Goal: Entertainment & Leisure: Consume media (video, audio)

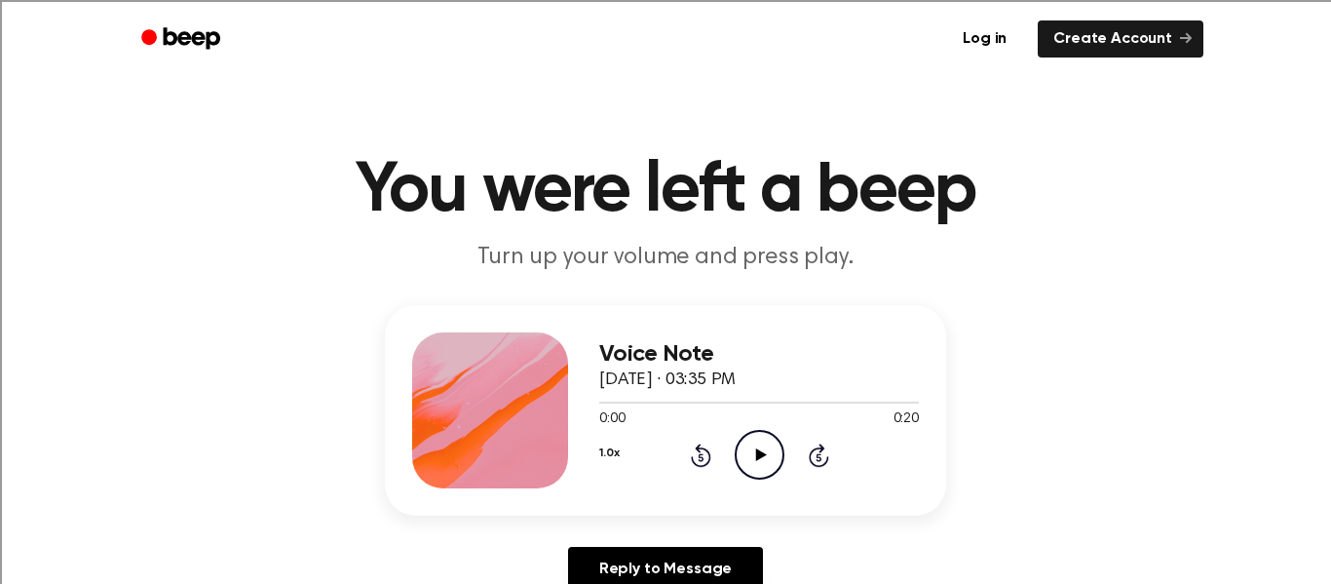
click at [757, 449] on icon "Play Audio" at bounding box center [760, 455] width 50 height 50
click at [772, 448] on icon "Play Audio" at bounding box center [760, 455] width 50 height 50
click at [759, 449] on icon "Play Audio" at bounding box center [760, 455] width 50 height 50
click at [760, 459] on icon "Play Audio" at bounding box center [760, 455] width 50 height 50
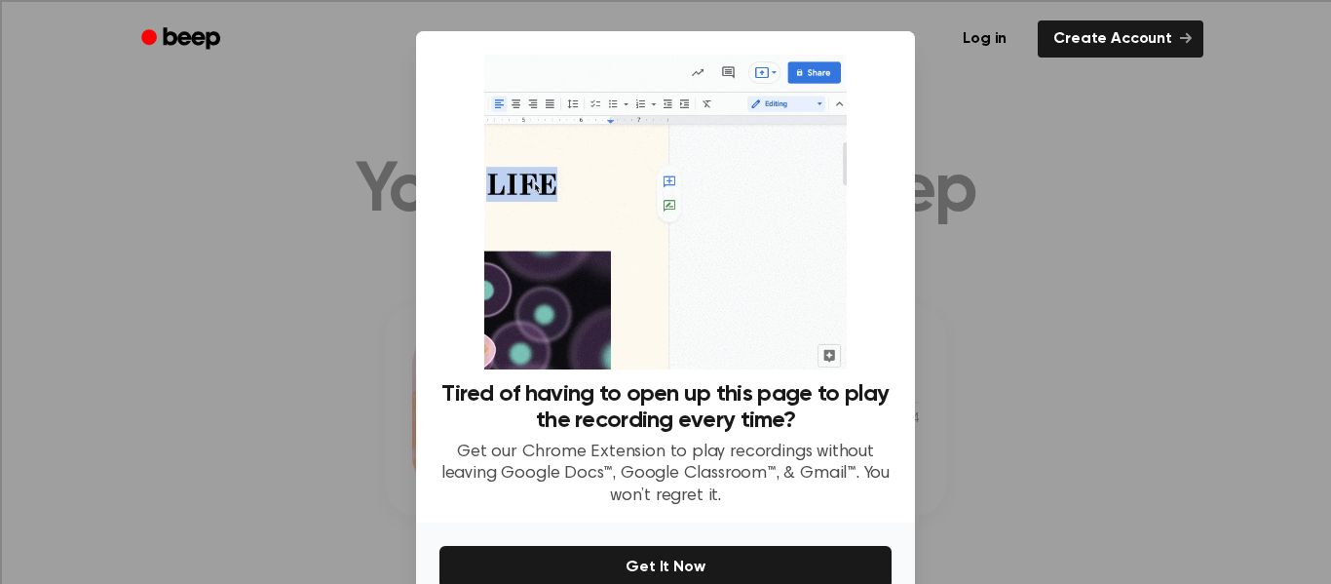
click at [989, 386] on div at bounding box center [665, 292] width 1331 height 584
click at [814, 120] on img at bounding box center [664, 212] width 361 height 315
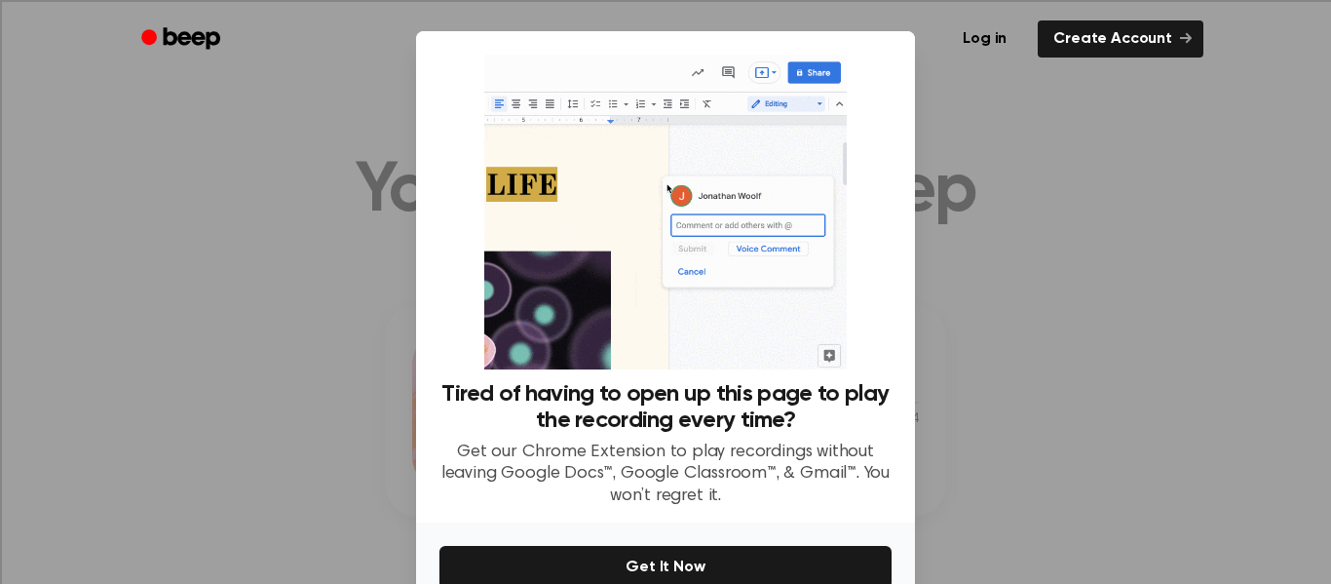
click at [811, 77] on div "Log in Create Account" at bounding box center [666, 39] width 1076 height 78
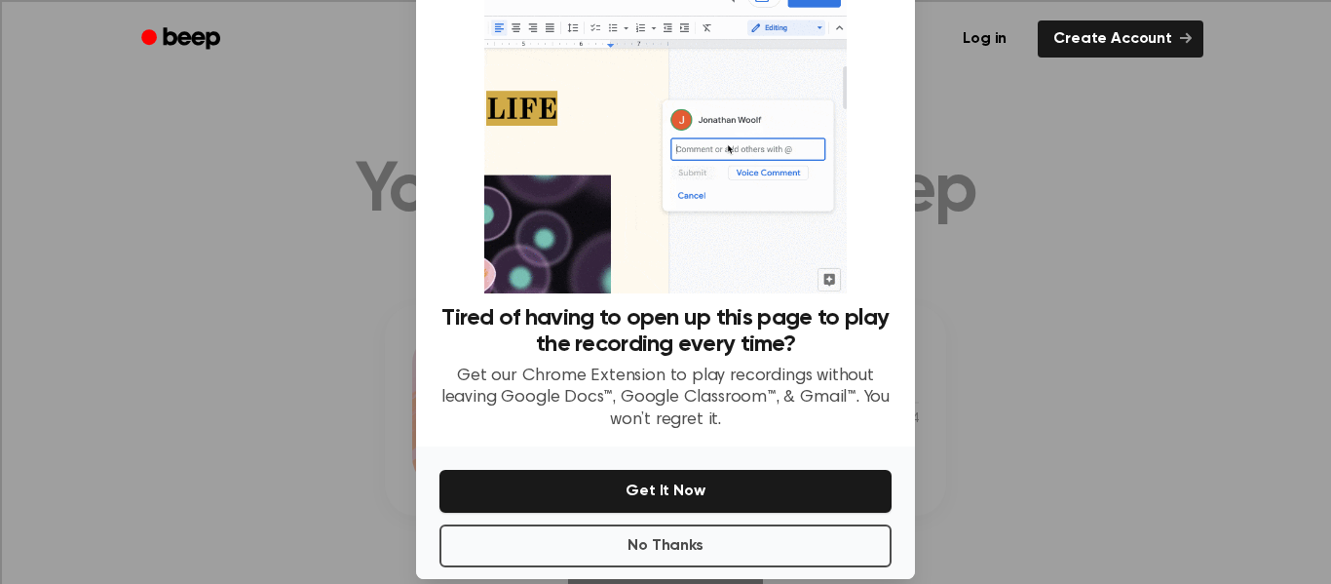
scroll to position [82, 0]
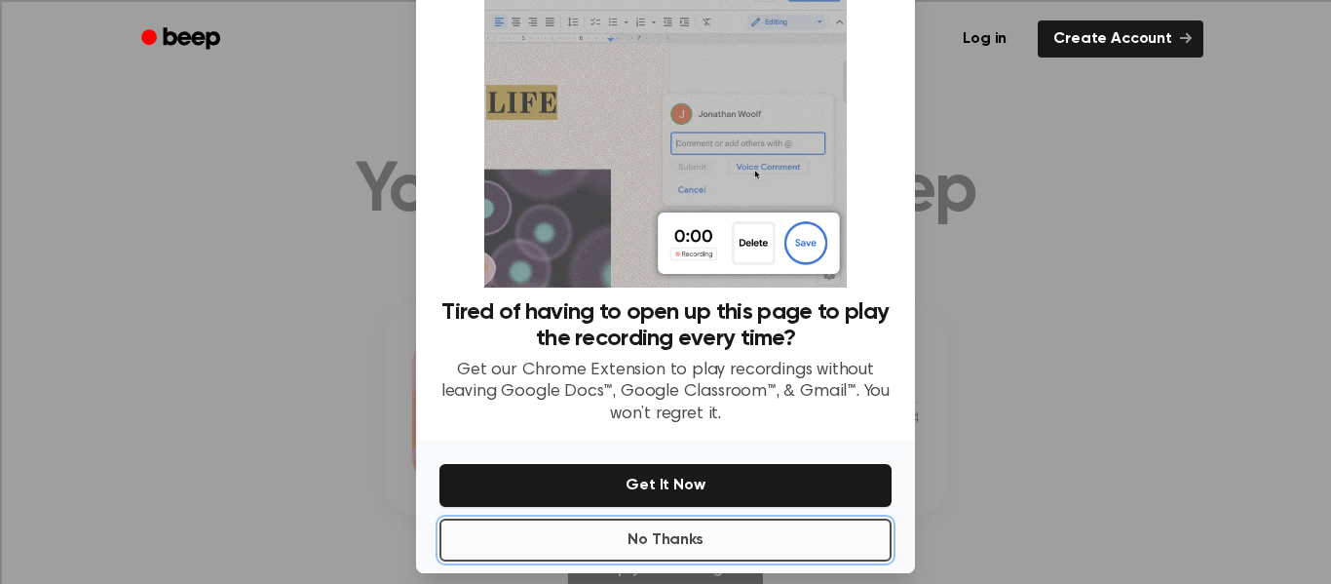
click at [831, 557] on button "No Thanks" at bounding box center [665, 539] width 452 height 43
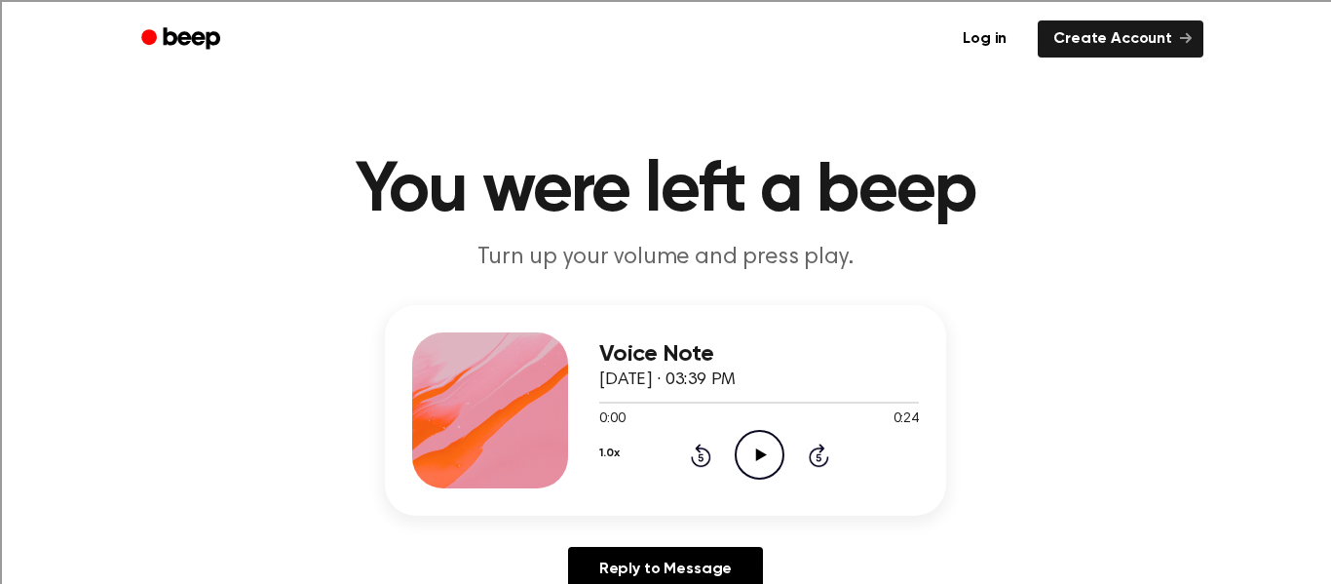
click at [751, 444] on icon "Play Audio" at bounding box center [760, 455] width 50 height 50
